Goal: Navigation & Orientation: Find specific page/section

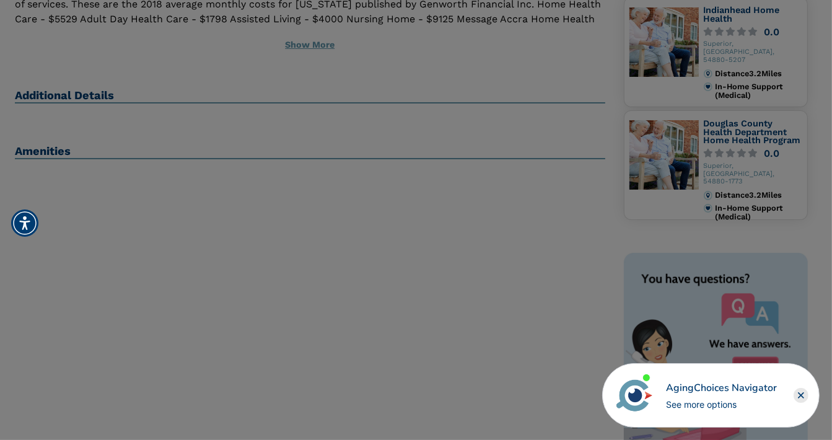
scroll to position [186, 0]
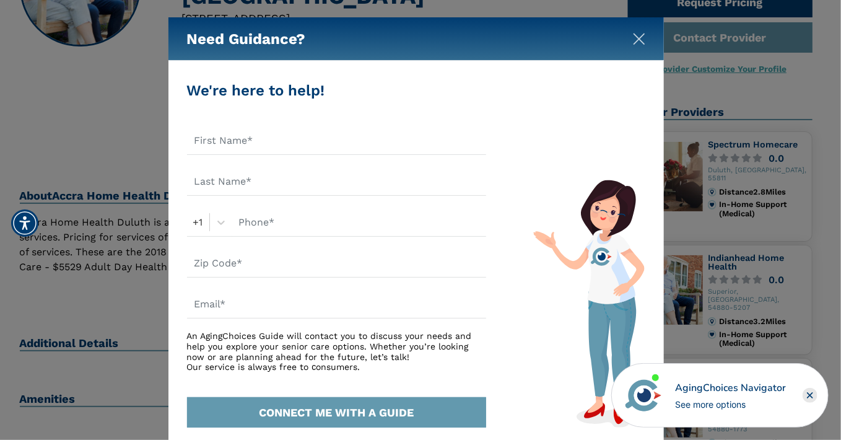
click at [638, 40] on img "Close" at bounding box center [639, 39] width 12 height 12
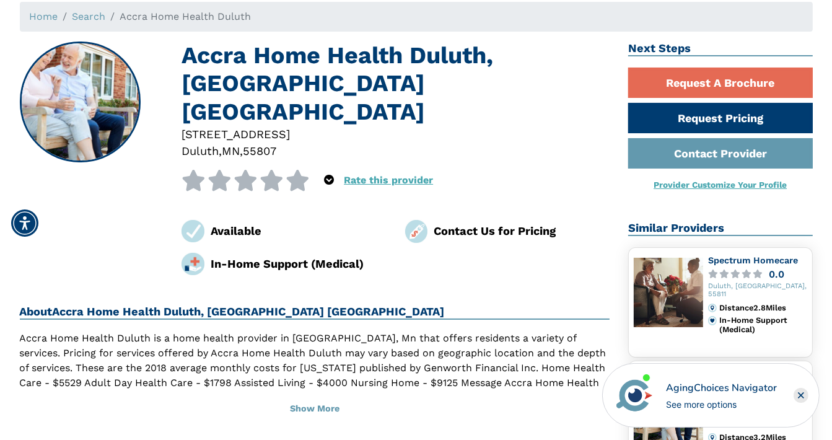
scroll to position [0, 0]
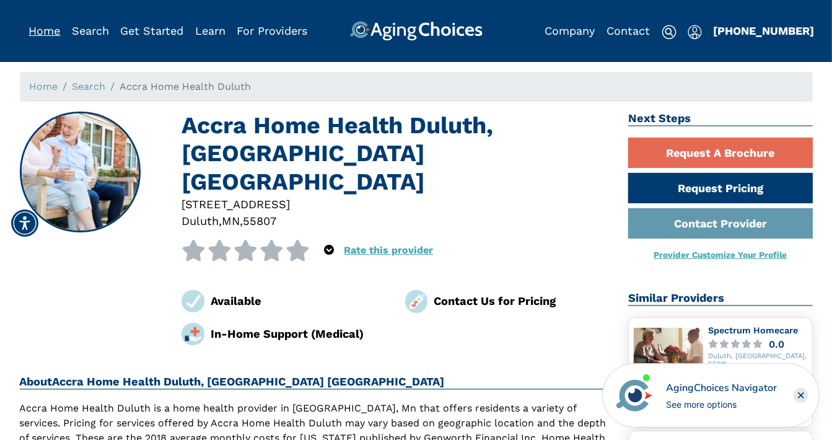
click at [35, 35] on link "Home" at bounding box center [45, 30] width 32 height 13
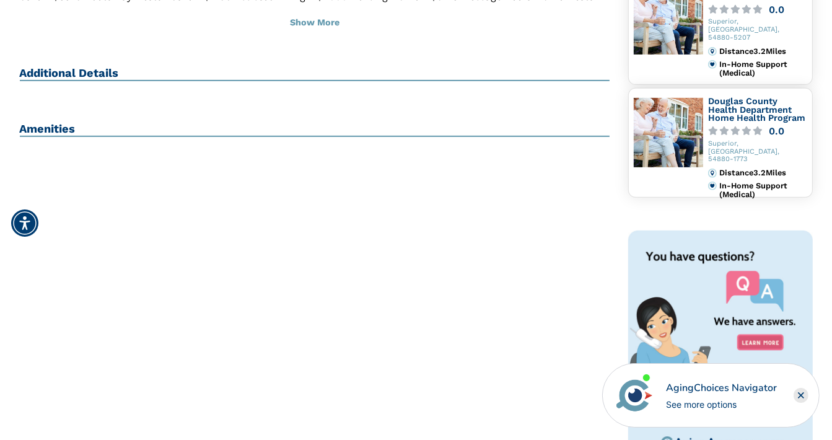
scroll to position [354, 0]
